Goal: Register for event/course

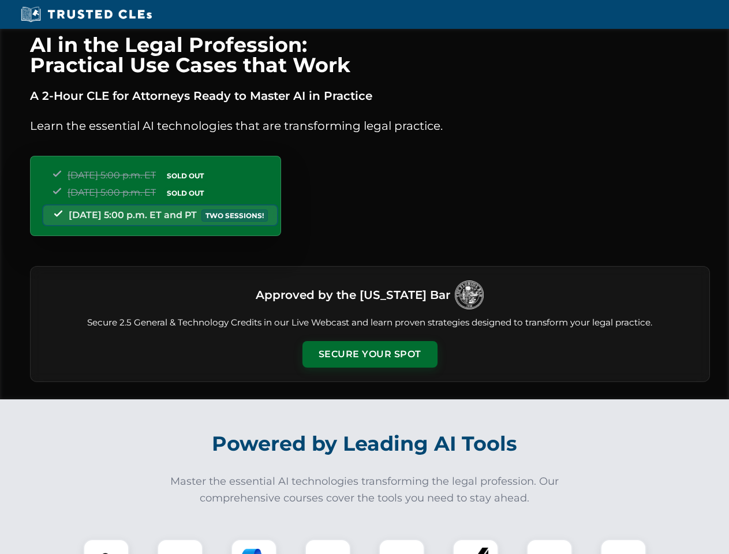
click at [369, 354] on button "Secure Your Spot" at bounding box center [369, 354] width 135 height 27
click at [106, 546] on img at bounding box center [105, 561] width 33 height 33
click at [180, 546] on div at bounding box center [180, 562] width 46 height 46
